Goal: Information Seeking & Learning: Learn about a topic

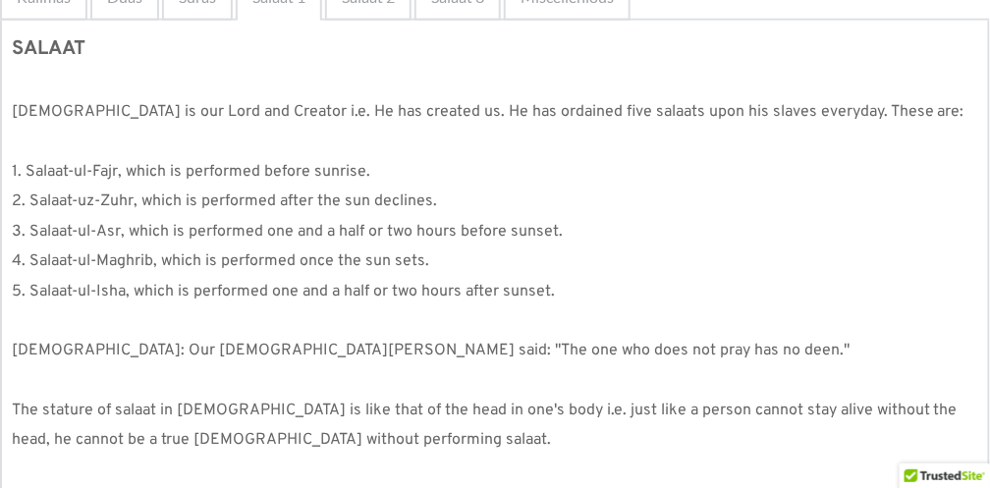
click at [67, 140] on p at bounding box center [495, 142] width 966 height 29
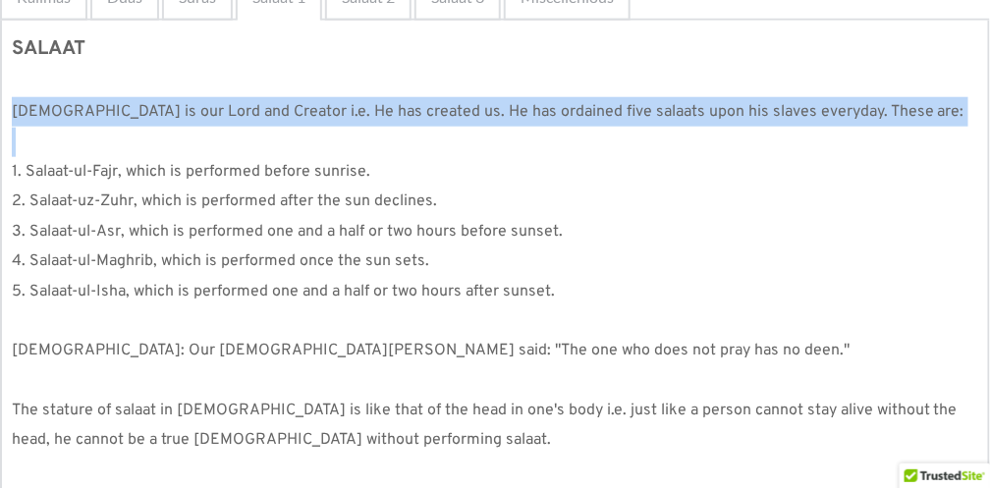
drag, startPoint x: 13, startPoint y: 103, endPoint x: 120, endPoint y: 127, distance: 109.6
click at [120, 127] on div "SALAAT [DEMOGRAPHIC_DATA] is our Lord and Creator i.e. He has created us. He ha…" at bounding box center [495, 317] width 966 height 574
click at [131, 134] on p at bounding box center [495, 142] width 966 height 29
click at [555, 165] on p "1. Salaat-ul-Fajr, which is performed before sunrise." at bounding box center [495, 171] width 966 height 29
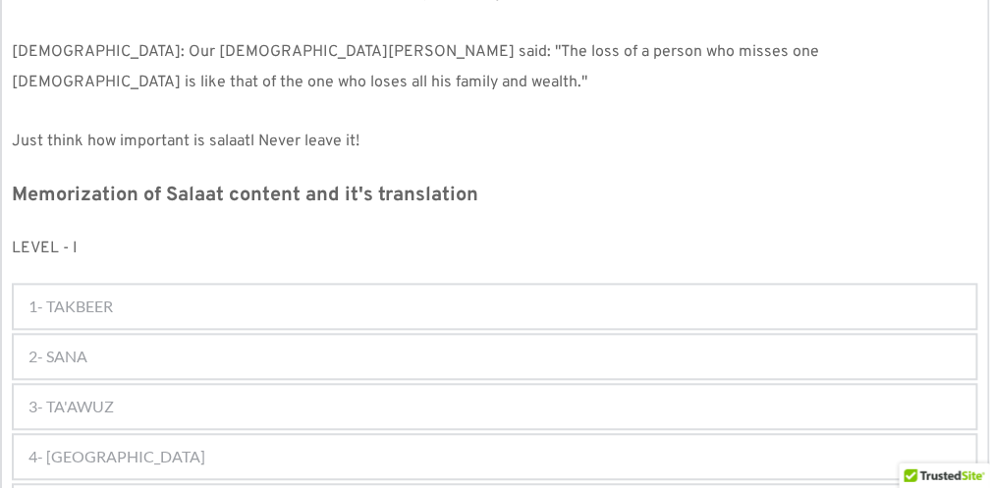
scroll to position [894, 0]
click at [110, 298] on span "1- TAKBEER" at bounding box center [70, 308] width 84 height 24
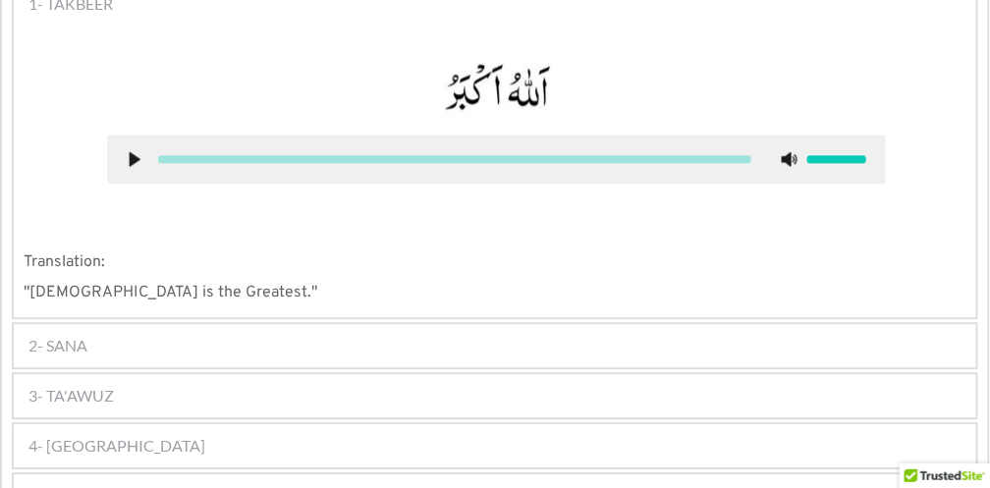
scroll to position [1200, 0]
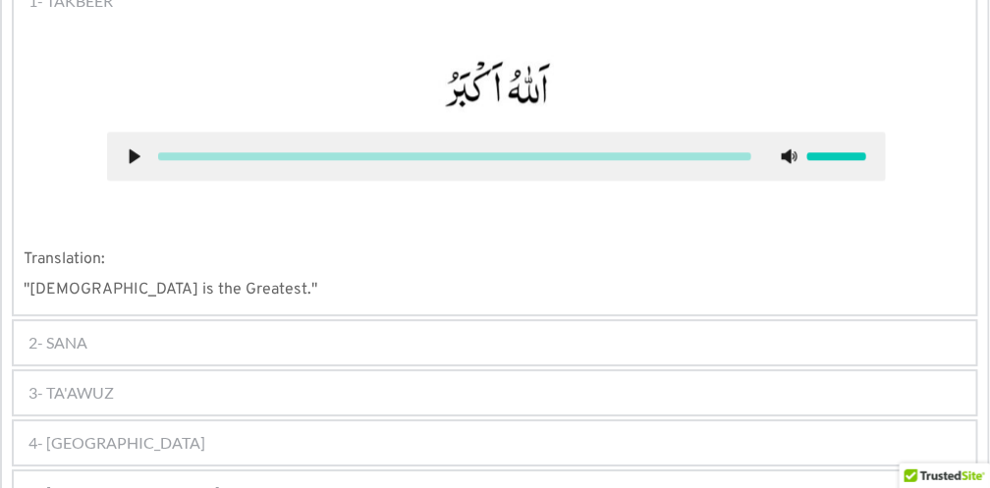
click at [57, 340] on span "2- SANA" at bounding box center [57, 343] width 59 height 24
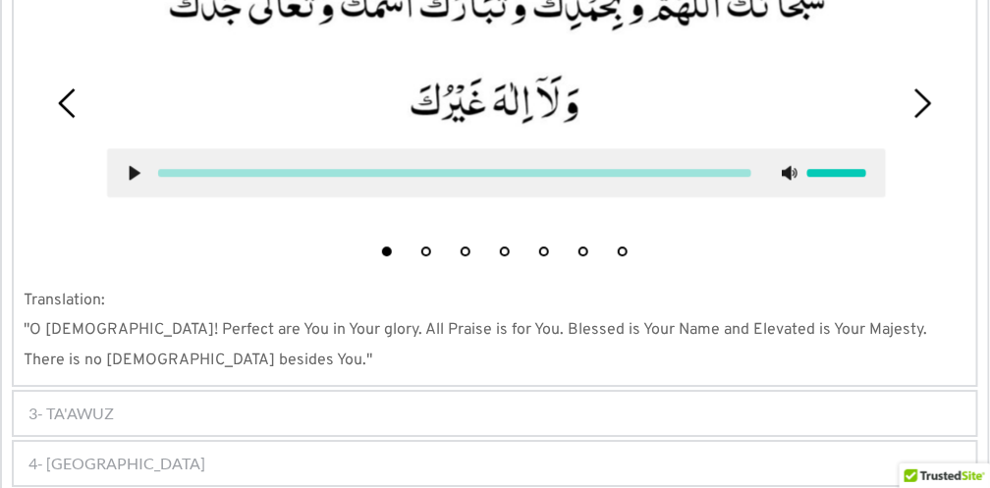
scroll to position [1341, 0]
click at [238, 403] on div "3- TA'AWUZ" at bounding box center [495, 413] width 962 height 43
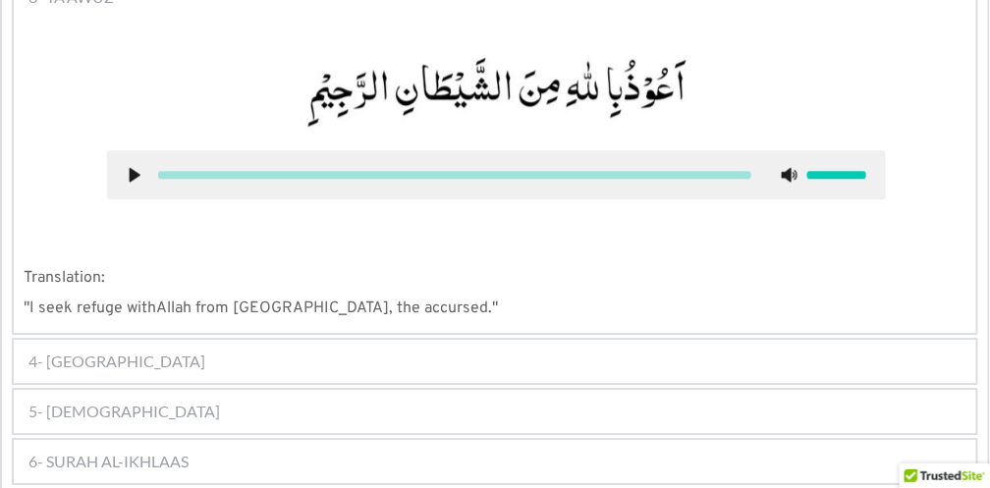
scroll to position [1275, 0]
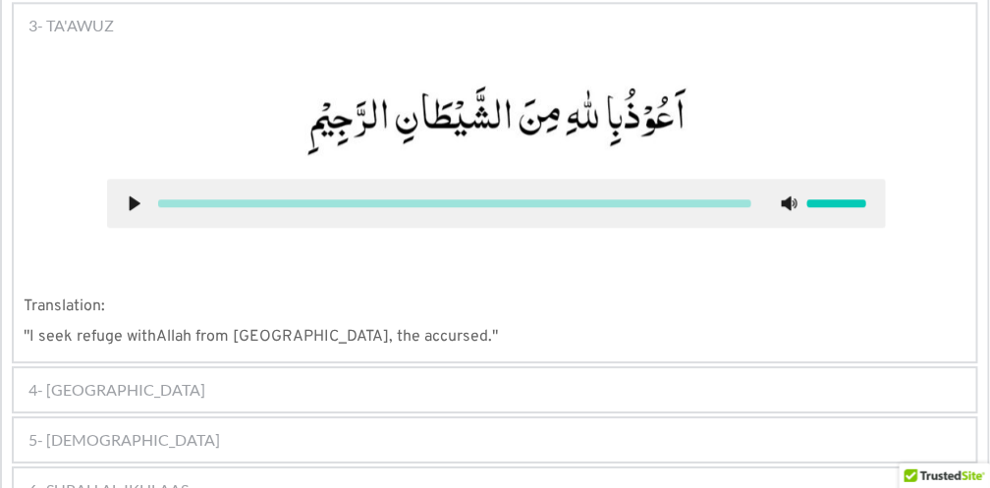
click at [97, 398] on span "4- [GEOGRAPHIC_DATA]" at bounding box center [116, 390] width 177 height 24
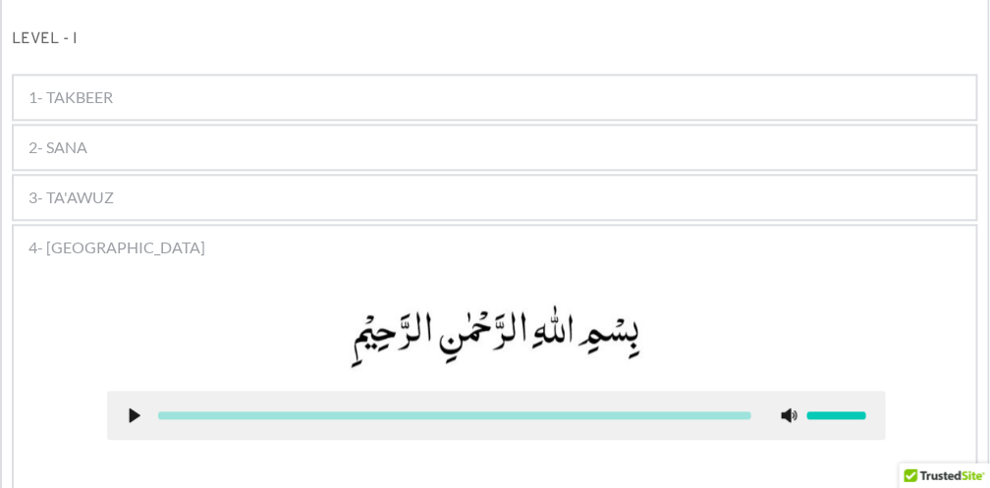
scroll to position [1090, 0]
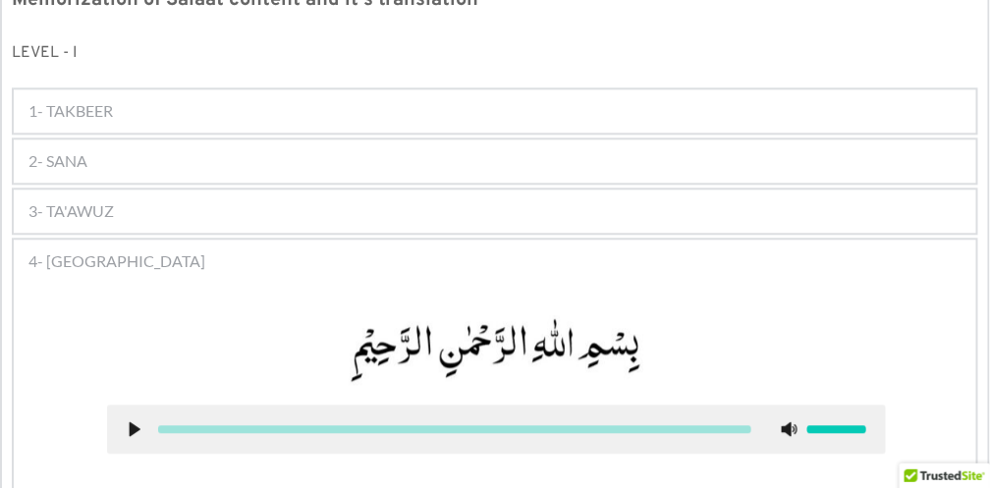
click at [94, 151] on div "2- SANA" at bounding box center [495, 160] width 962 height 43
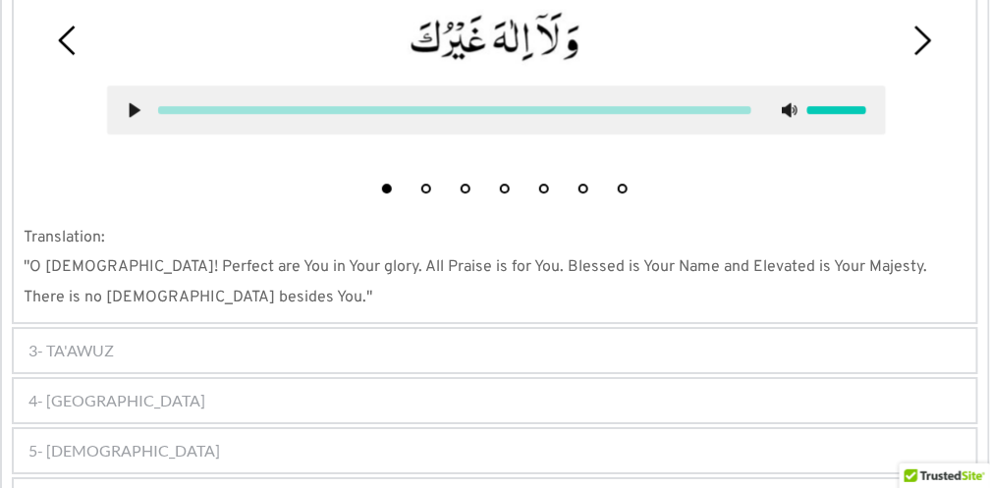
scroll to position [1406, 0]
click at [92, 351] on span "3- TA'AWUZ" at bounding box center [70, 349] width 85 height 24
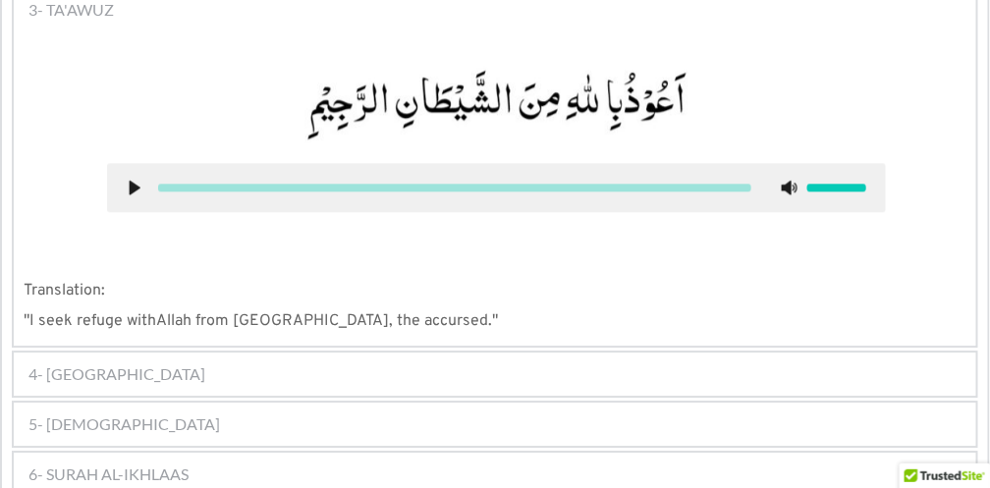
scroll to position [1275, 0]
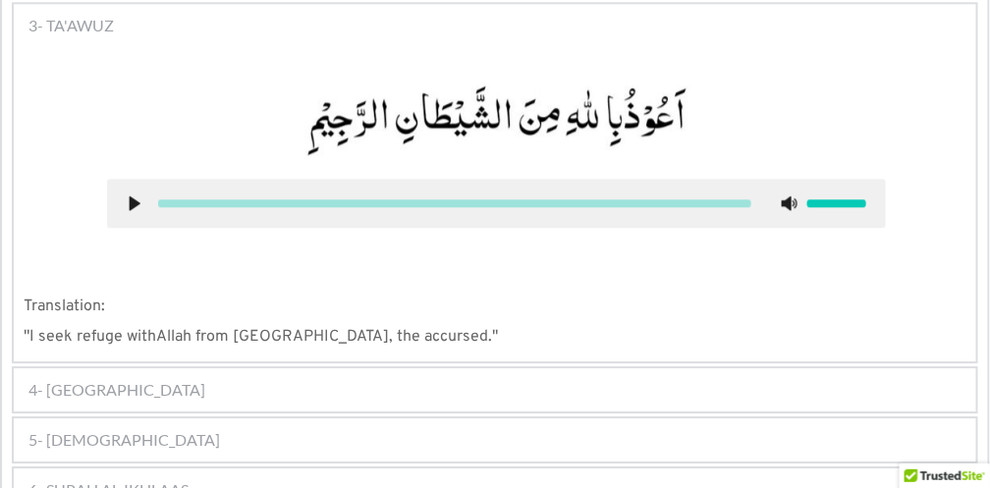
click at [89, 382] on span "4- [GEOGRAPHIC_DATA]" at bounding box center [116, 390] width 177 height 24
